Goal: Task Accomplishment & Management: Use online tool/utility

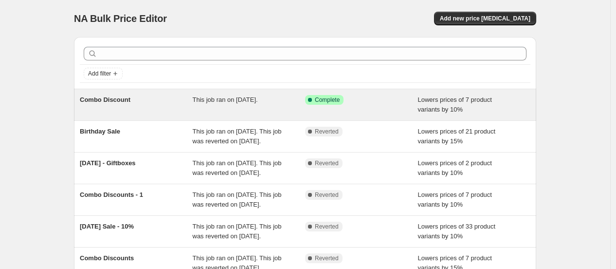
click at [392, 95] on div "Success Complete Complete" at bounding box center [354, 100] width 98 height 10
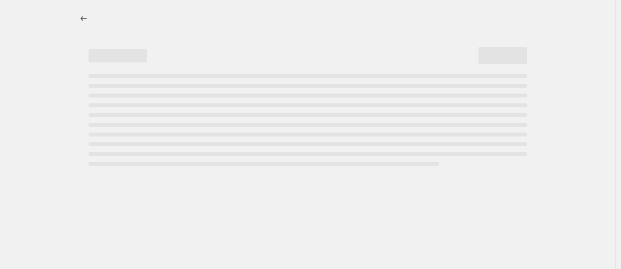
select select "percentage"
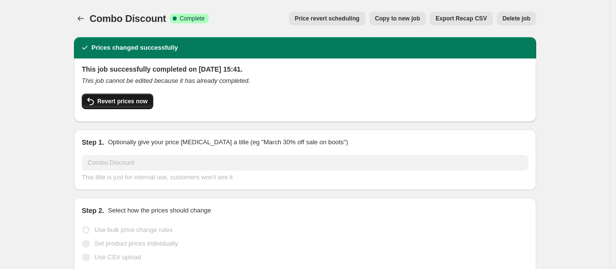
click at [147, 103] on span "Revert prices now" at bounding box center [122, 101] width 50 height 8
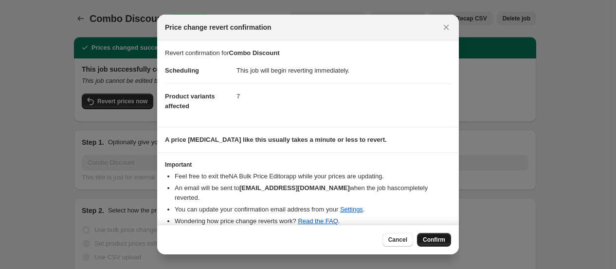
click at [435, 241] on span "Confirm" at bounding box center [434, 239] width 22 height 8
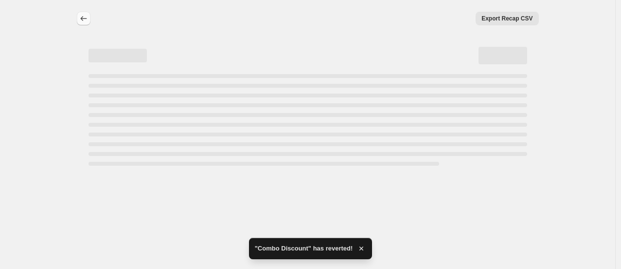
select select "percentage"
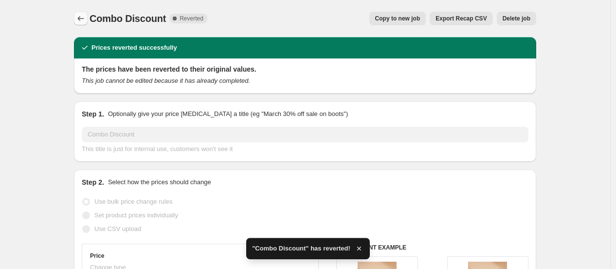
click at [81, 20] on icon "Price change jobs" at bounding box center [81, 19] width 10 height 10
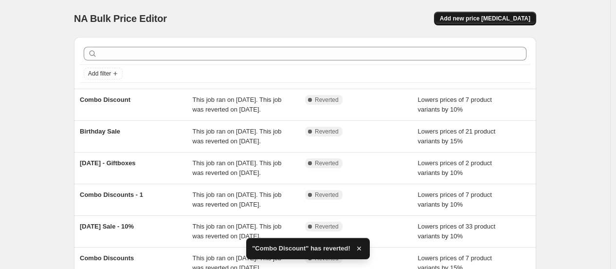
click at [498, 23] on button "Add new price change job" at bounding box center [485, 19] width 102 height 14
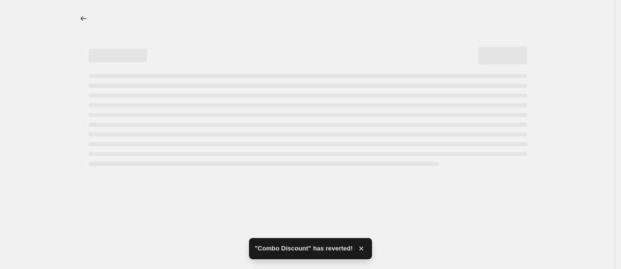
select select "percentage"
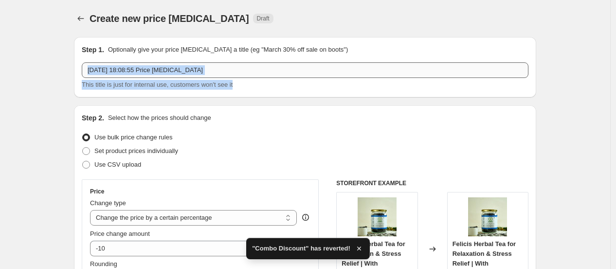
drag, startPoint x: 235, startPoint y: 80, endPoint x: 230, endPoint y: 70, distance: 11.8
click at [230, 70] on div "11 Oct 2025, 18:08:55 Price change job This title is just for internal use, cus…" at bounding box center [305, 75] width 447 height 27
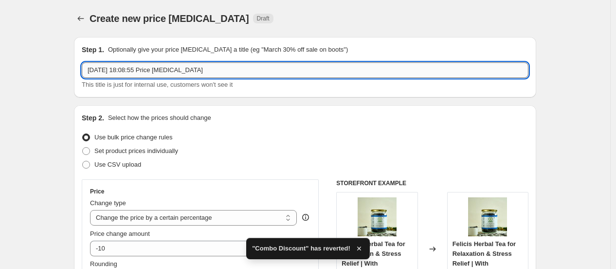
click at [230, 70] on input "11 Oct 2025, 18:08:55 Price change job" at bounding box center [305, 70] width 447 height 16
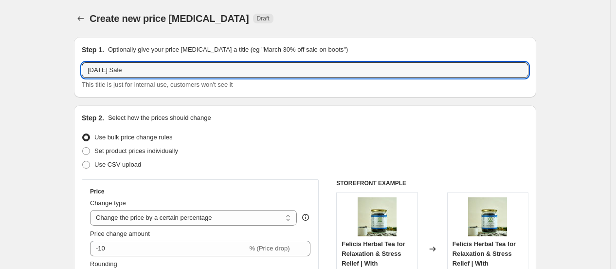
type input "[DATE] Sale"
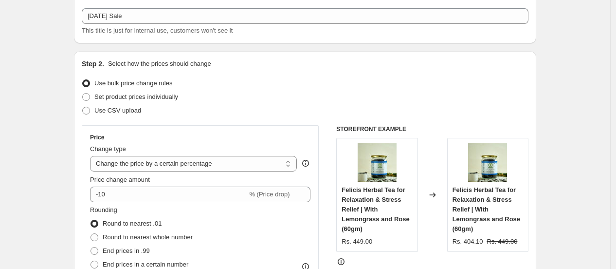
scroll to position [108, 0]
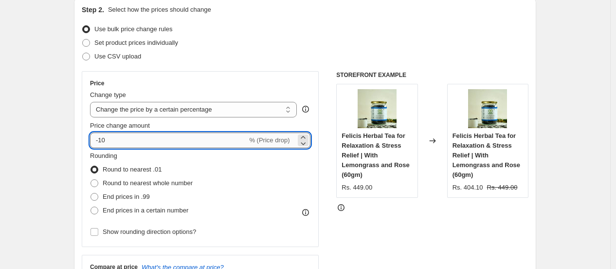
click at [181, 141] on input "-10" at bounding box center [168, 140] width 157 height 16
type input "-15"
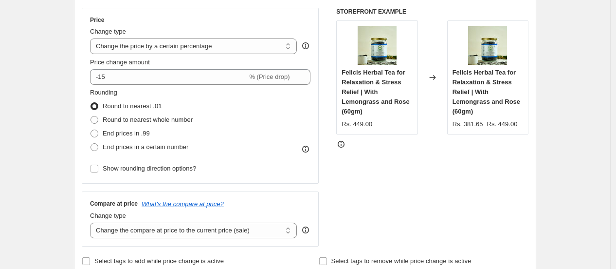
scroll to position [173, 0]
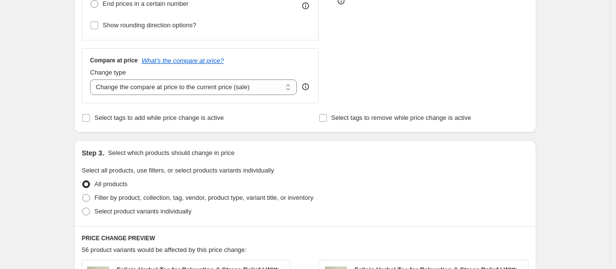
scroll to position [324, 0]
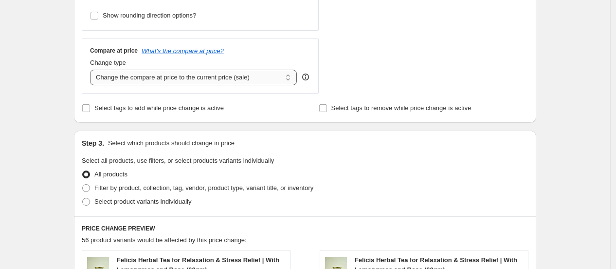
click at [283, 77] on select "Change the compare at price to the current price (sale) Change the compare at p…" at bounding box center [193, 78] width 207 height 16
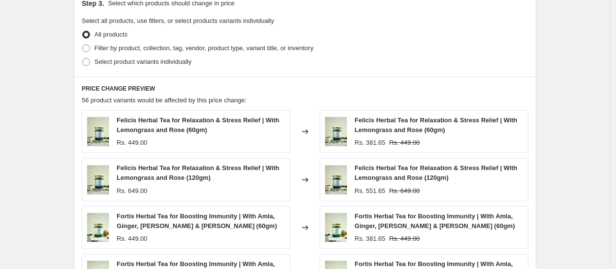
scroll to position [475, 0]
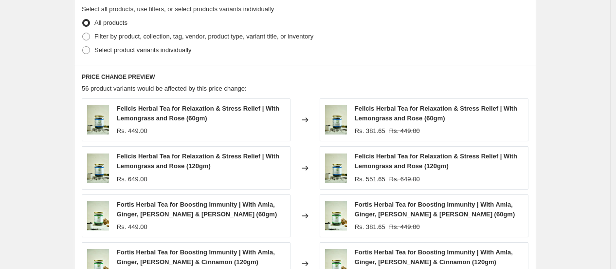
click at [42, 79] on div "Create new price change job. This page is ready Create new price change job Dra…" at bounding box center [305, 19] width 610 height 988
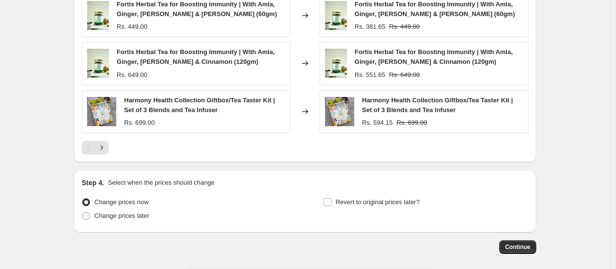
scroll to position [692, 0]
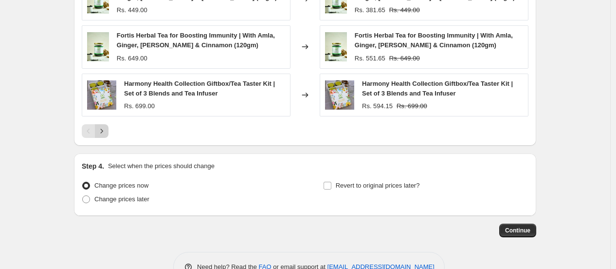
click at [107, 135] on icon "Next" at bounding box center [102, 131] width 10 height 10
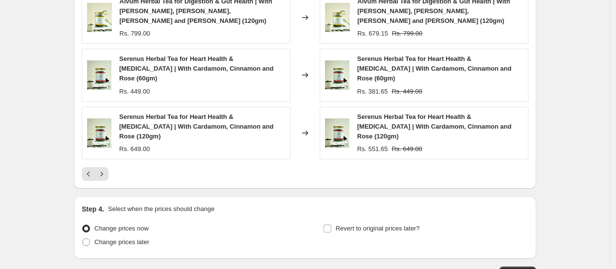
scroll to position [713, 0]
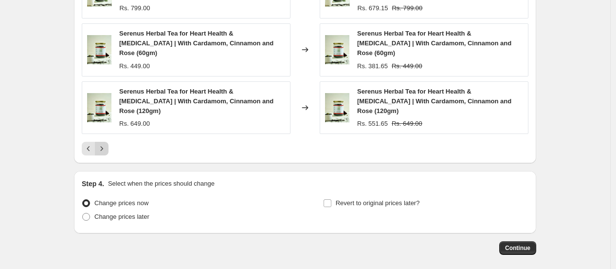
click at [103, 142] on button "Next" at bounding box center [102, 149] width 14 height 14
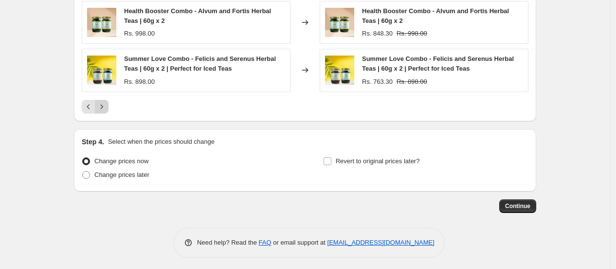
click at [105, 109] on icon "Next" at bounding box center [102, 107] width 10 height 10
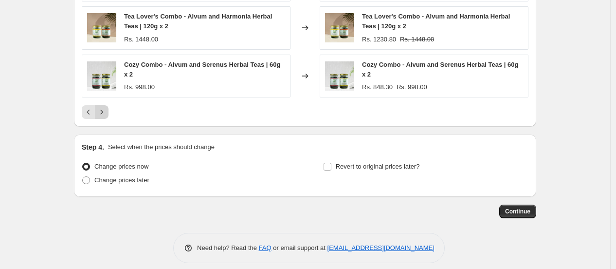
scroll to position [721, 0]
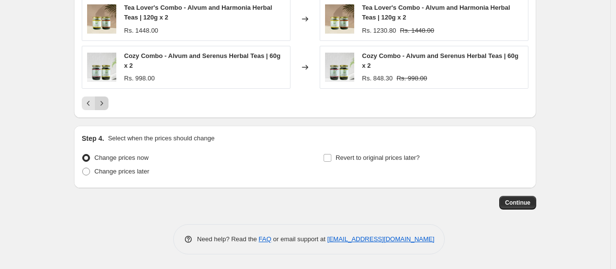
click at [105, 105] on icon "Next" at bounding box center [102, 103] width 10 height 10
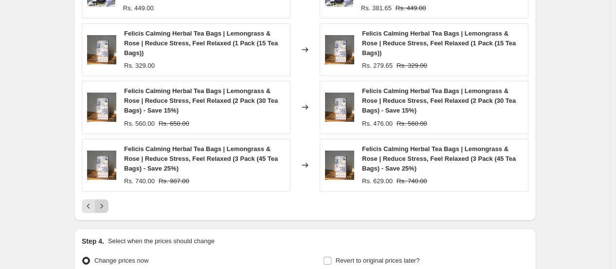
scroll to position [699, 0]
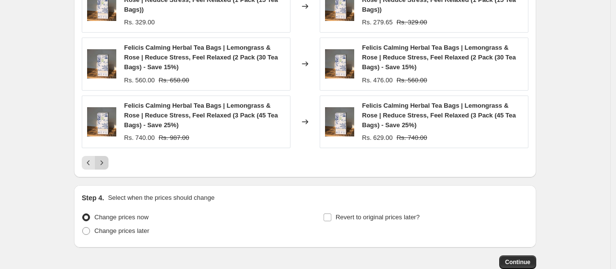
click at [107, 158] on icon "Next" at bounding box center [102, 163] width 10 height 10
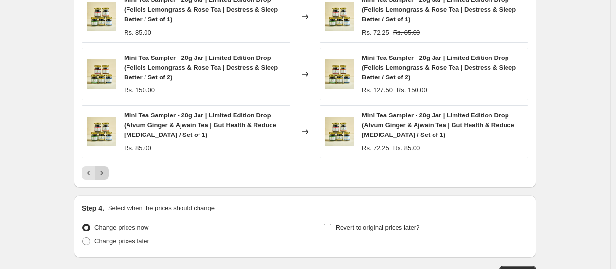
scroll to position [678, 0]
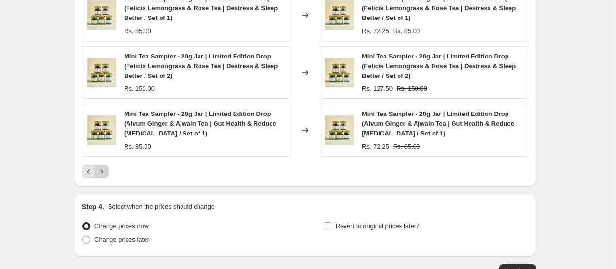
click at [103, 175] on icon "Next" at bounding box center [102, 171] width 10 height 10
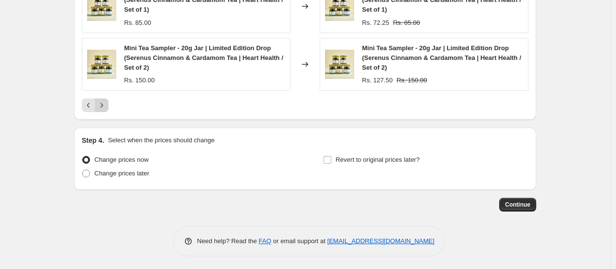
scroll to position [770, 0]
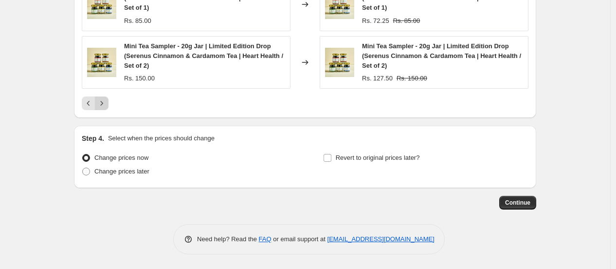
click at [105, 100] on icon "Next" at bounding box center [102, 103] width 10 height 10
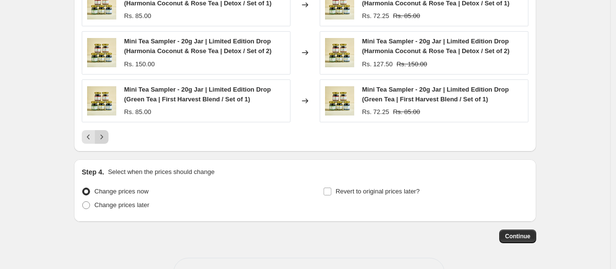
scroll to position [740, 0]
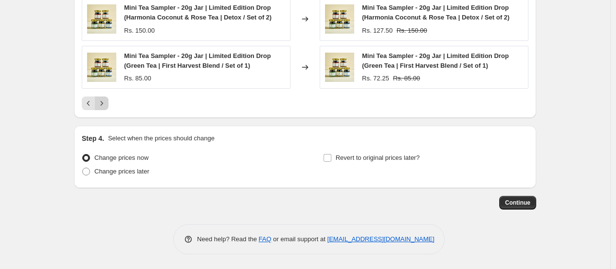
click at [105, 100] on icon "Next" at bounding box center [102, 103] width 10 height 10
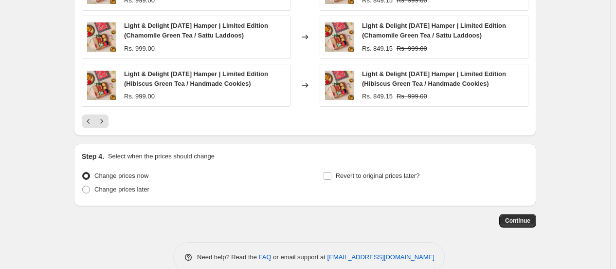
scroll to position [699, 0]
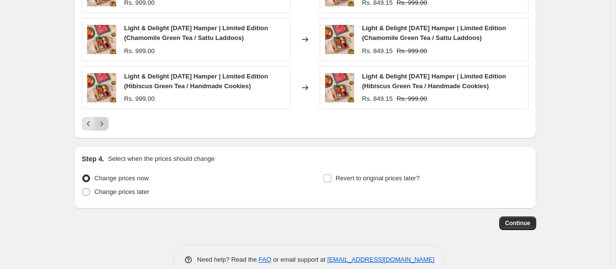
click at [104, 128] on icon "Next" at bounding box center [102, 124] width 10 height 10
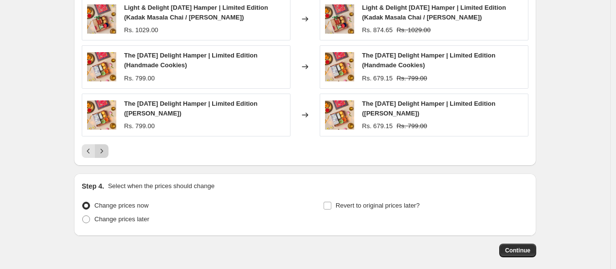
scroll to position [721, 0]
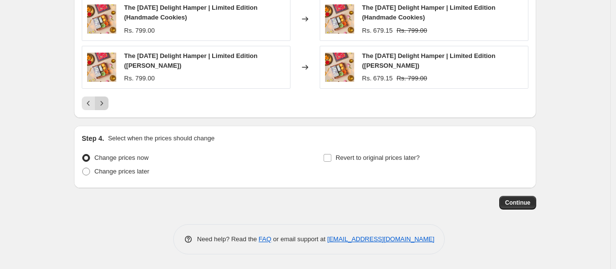
click at [105, 104] on icon "Next" at bounding box center [102, 103] width 10 height 10
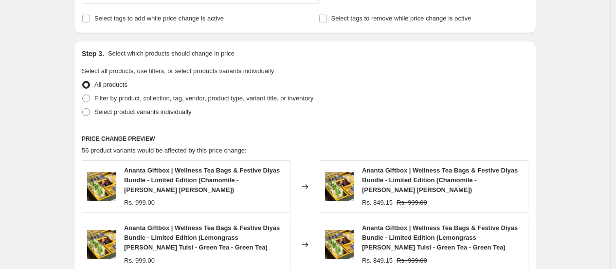
scroll to position [418, 0]
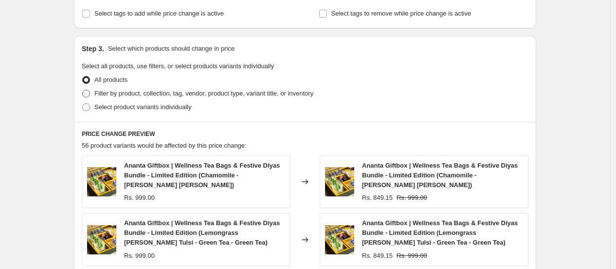
click at [134, 97] on span "Filter by product, collection, tag, vendor, product type, variant title, or inv…" at bounding box center [203, 93] width 219 height 7
click at [83, 90] on input "Filter by product, collection, tag, vendor, product type, variant title, or inv…" at bounding box center [82, 90] width 0 height 0
radio input "true"
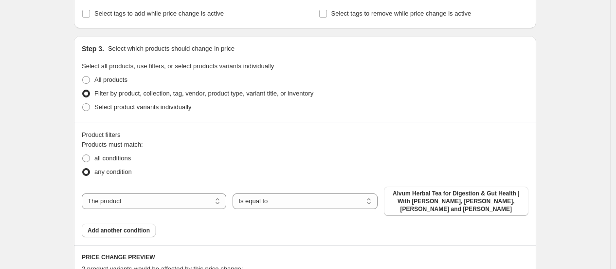
click at [222, 141] on fieldset "Products must match: all conditions any condition" at bounding box center [305, 159] width 447 height 39
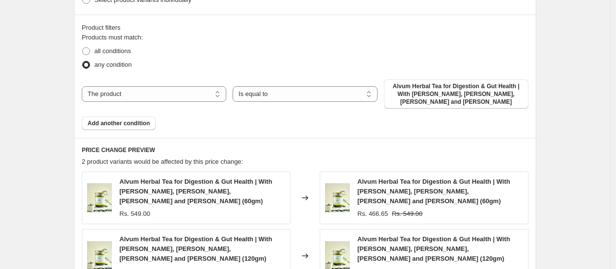
scroll to position [526, 0]
click at [195, 126] on div "Product filters Products must match: all conditions any condition The product T…" at bounding box center [305, 75] width 462 height 123
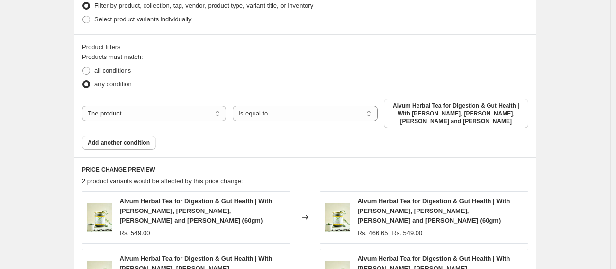
scroll to position [483, 0]
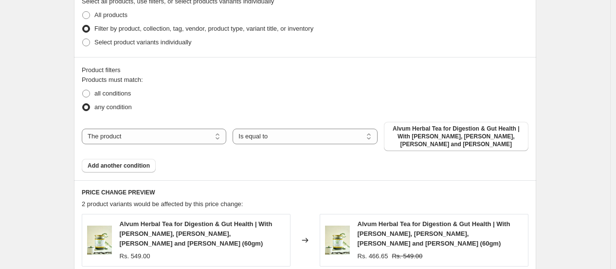
click at [215, 78] on fieldset "Products must match: all conditions any condition" at bounding box center [305, 94] width 447 height 39
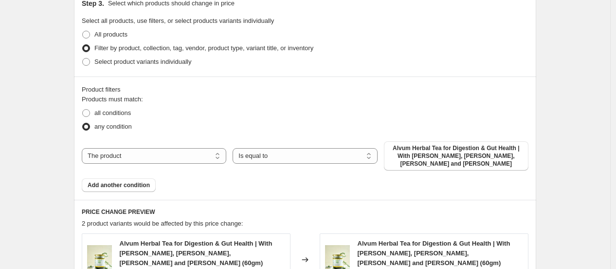
scroll to position [461, 0]
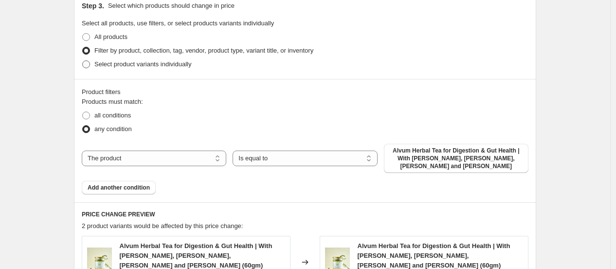
click at [175, 64] on span "Select product variants individually" at bounding box center [142, 63] width 97 height 7
click at [83, 61] on input "Select product variants individually" at bounding box center [82, 60] width 0 height 0
radio input "true"
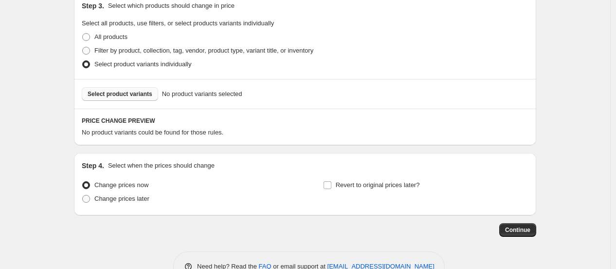
click at [124, 97] on span "Select product variants" at bounding box center [120, 94] width 65 height 8
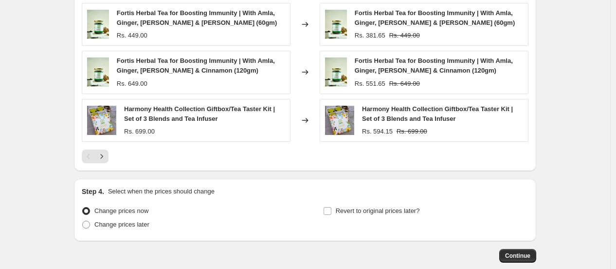
scroll to position [732, 0]
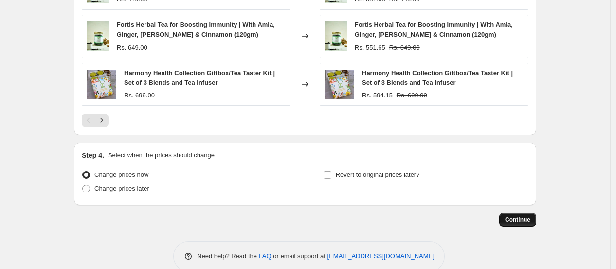
click at [533, 222] on button "Continue" at bounding box center [517, 220] width 37 height 14
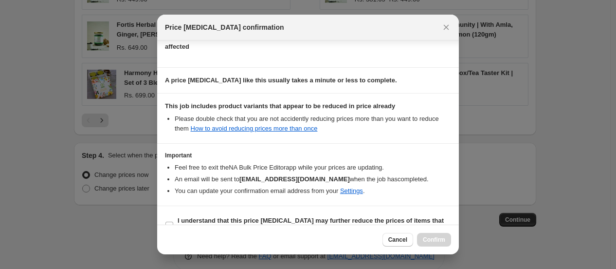
scroll to position [141, 0]
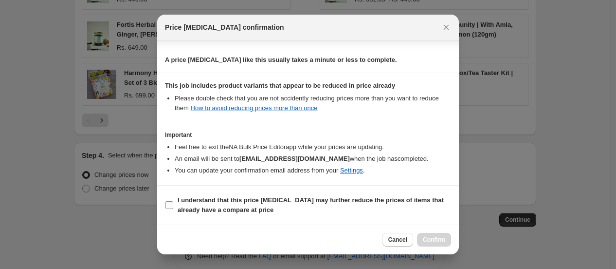
click at [226, 199] on b "I understand that this price change job may further reduce the prices of items …" at bounding box center [311, 204] width 266 height 17
click at [173, 201] on input "I understand that this price change job may further reduce the prices of items …" at bounding box center [169, 205] width 8 height 8
checkbox input "true"
click at [438, 236] on span "Confirm" at bounding box center [434, 239] width 22 height 8
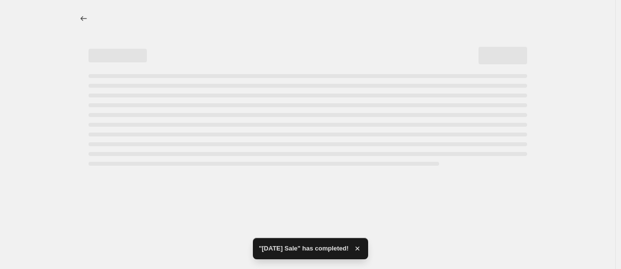
select select "percentage"
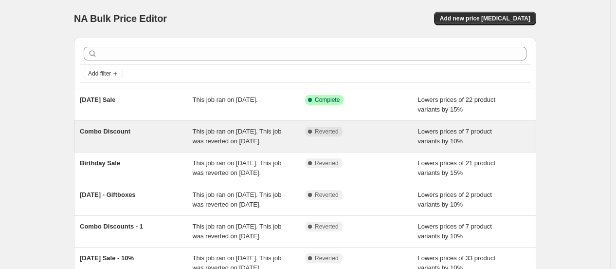
click at [430, 146] on div "Lowers prices of 7 product variants by 10%" at bounding box center [474, 135] width 113 height 19
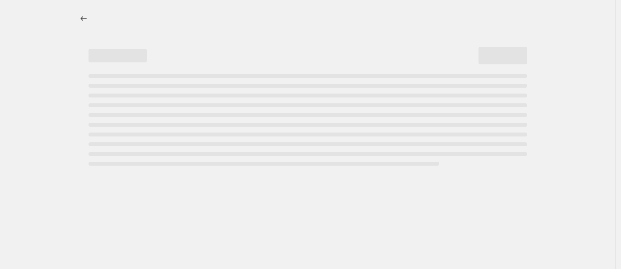
select select "percentage"
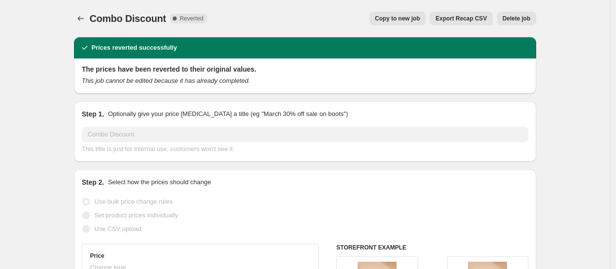
click at [409, 21] on span "Copy to new job" at bounding box center [397, 19] width 45 height 8
select select "percentage"
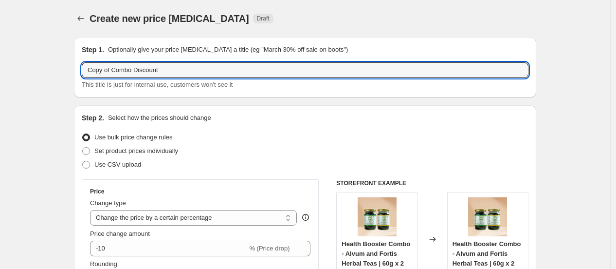
drag, startPoint x: 114, startPoint y: 67, endPoint x: 52, endPoint y: 61, distance: 62.5
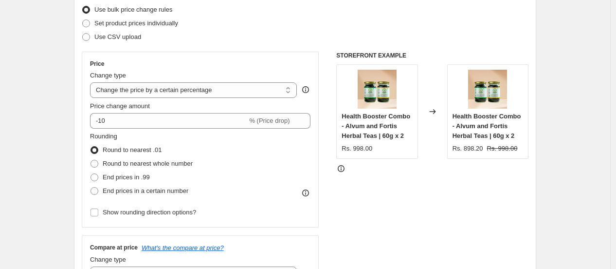
scroll to position [132, 0]
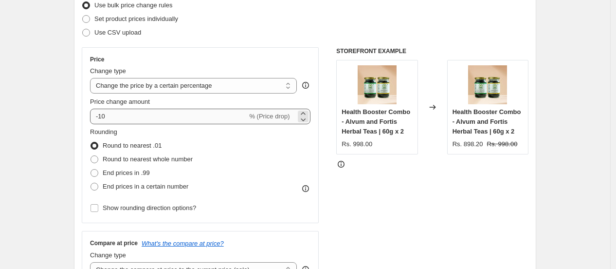
type input "Combo Discount"
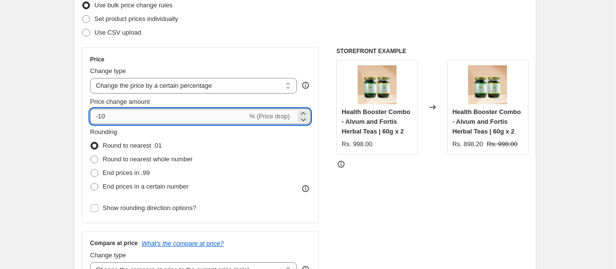
click at [130, 115] on input "-10" at bounding box center [168, 116] width 157 height 16
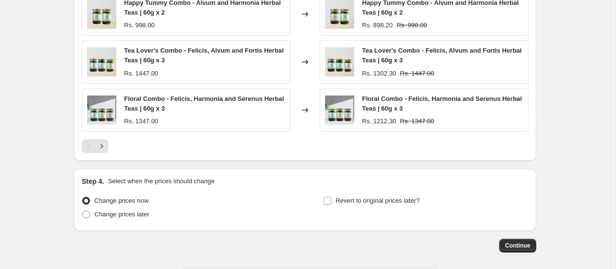
scroll to position [751, 0]
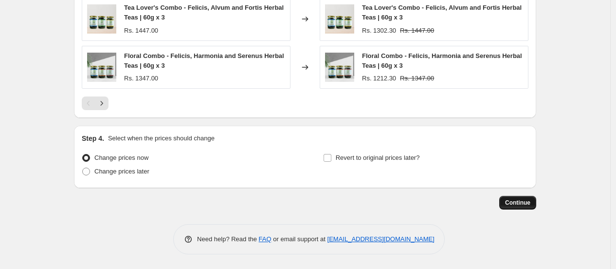
type input "-15"
click at [531, 207] on button "Continue" at bounding box center [517, 203] width 37 height 14
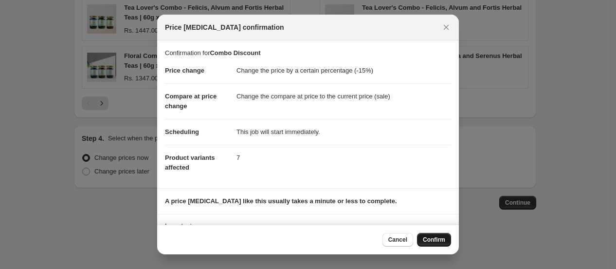
click at [429, 240] on span "Confirm" at bounding box center [434, 239] width 22 height 8
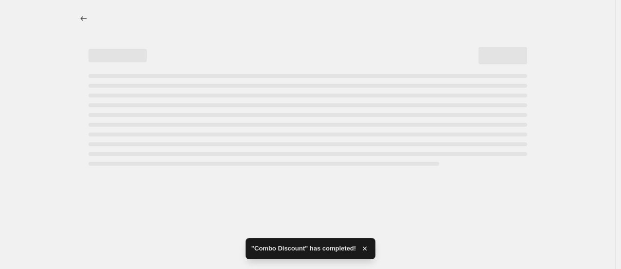
select select "percentage"
